Goal: Task Accomplishment & Management: Manage account settings

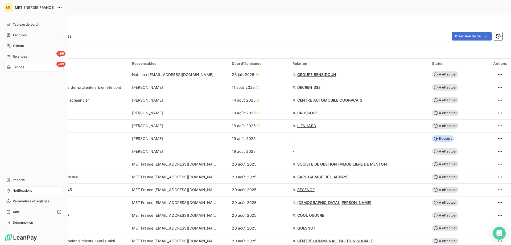
scroll to position [1102, 0]
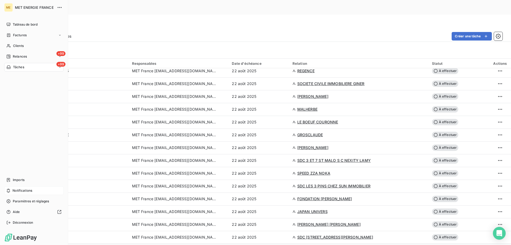
click at [30, 188] on span "Notifications" at bounding box center [23, 190] width 20 height 5
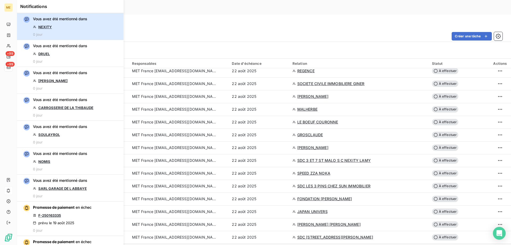
click at [71, 24] on div "Vous avez été mentionné dans NEXITY 0 jour" at bounding box center [60, 26] width 54 height 20
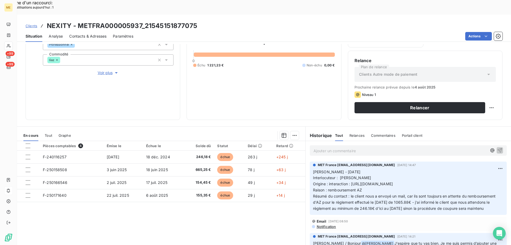
scroll to position [53, 0]
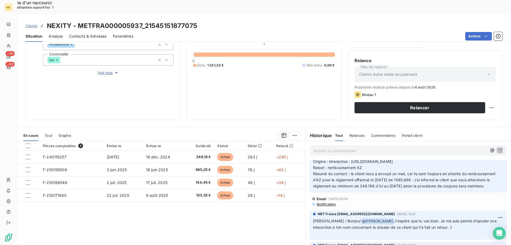
click at [103, 70] on span "Voir plus" at bounding box center [108, 72] width 21 height 5
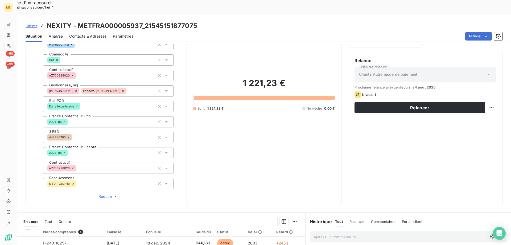
click at [103, 193] on span "Réduire" at bounding box center [108, 195] width 20 height 5
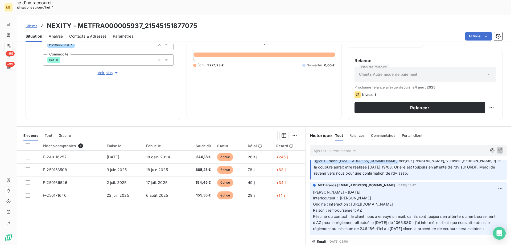
scroll to position [0, 0]
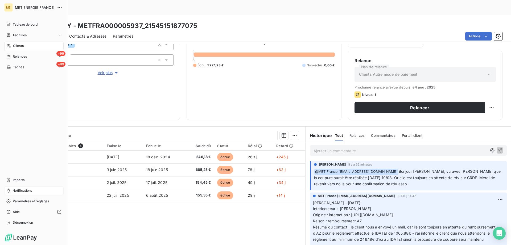
click at [33, 192] on div "Notifications" at bounding box center [33, 190] width 59 height 9
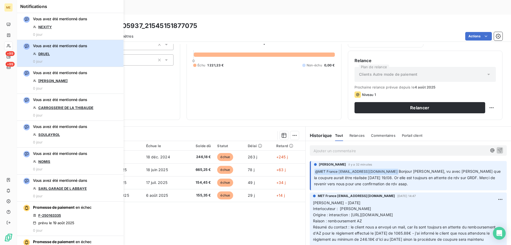
click at [72, 53] on div "Vous avez été mentionné dans DRUEL 0 jour" at bounding box center [60, 53] width 54 height 20
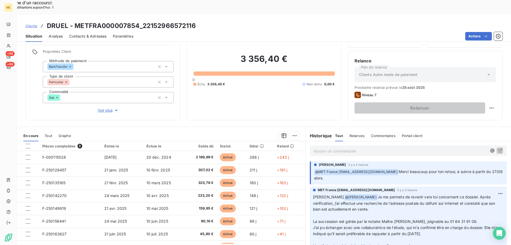
scroll to position [34, 0]
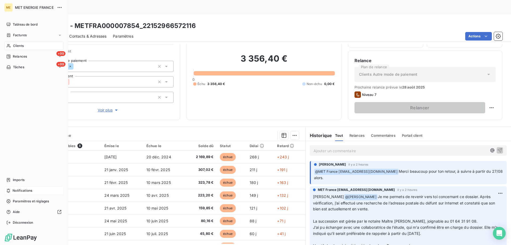
click at [33, 189] on div "Notifications" at bounding box center [33, 190] width 59 height 9
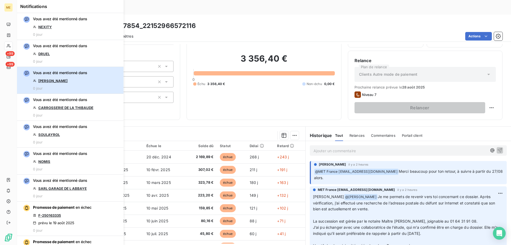
click at [98, 81] on button "Vous avez été mentionné dans [PERSON_NAME] 0 jour" at bounding box center [70, 80] width 106 height 27
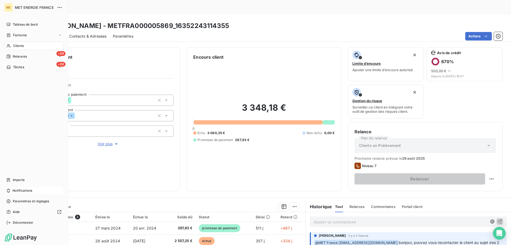
click at [41, 189] on div "Notifications" at bounding box center [33, 190] width 59 height 9
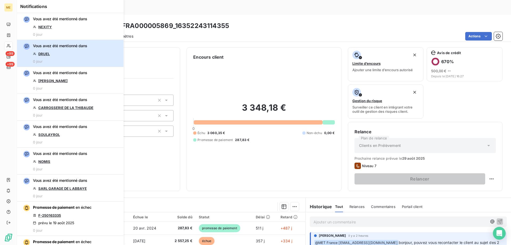
click at [75, 53] on div "Vous avez été mentionné dans DRUEL 0 jour" at bounding box center [60, 53] width 54 height 20
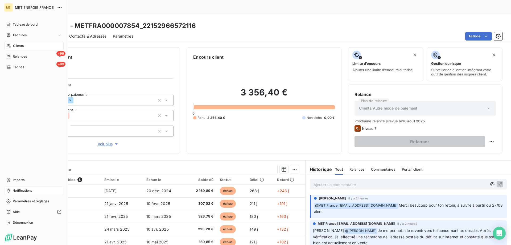
click at [39, 189] on div "Notifications" at bounding box center [33, 190] width 59 height 9
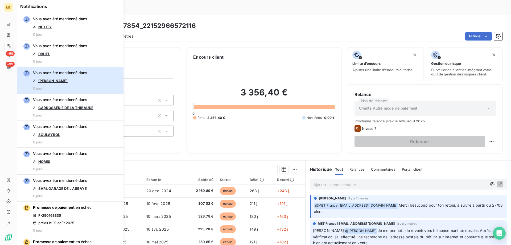
click at [101, 82] on button "Vous avez été mentionné dans [PERSON_NAME] 0 jour" at bounding box center [70, 80] width 106 height 27
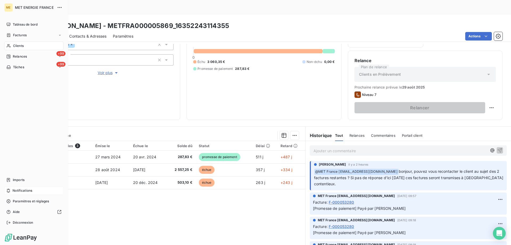
click at [25, 188] on span "Notifications" at bounding box center [23, 190] width 20 height 5
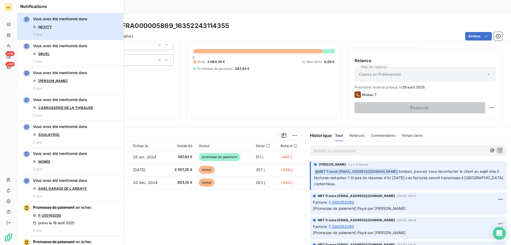
click at [68, 30] on div "Vous avez été mentionné dans NEXITY 0 jour" at bounding box center [60, 26] width 54 height 20
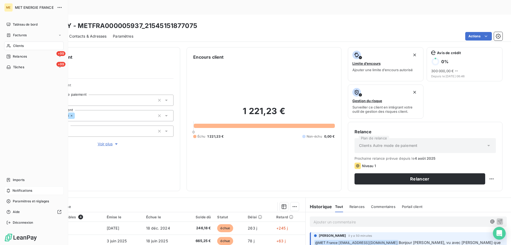
click at [39, 192] on div "Notifications" at bounding box center [33, 190] width 59 height 9
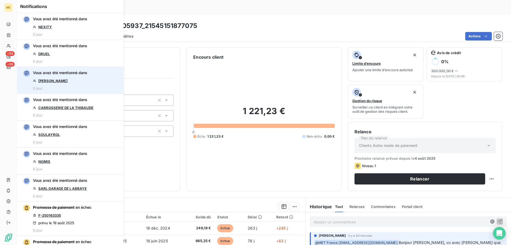
click at [68, 79] on link "[PERSON_NAME]" at bounding box center [52, 81] width 29 height 4
